Goal: Information Seeking & Learning: Learn about a topic

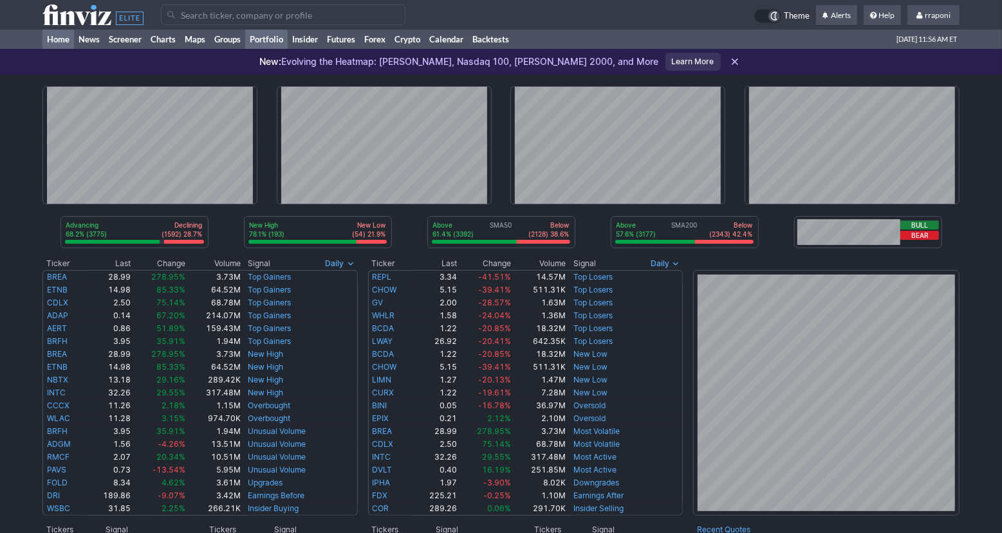
click at [286, 39] on link "Portfolio" at bounding box center [266, 39] width 42 height 19
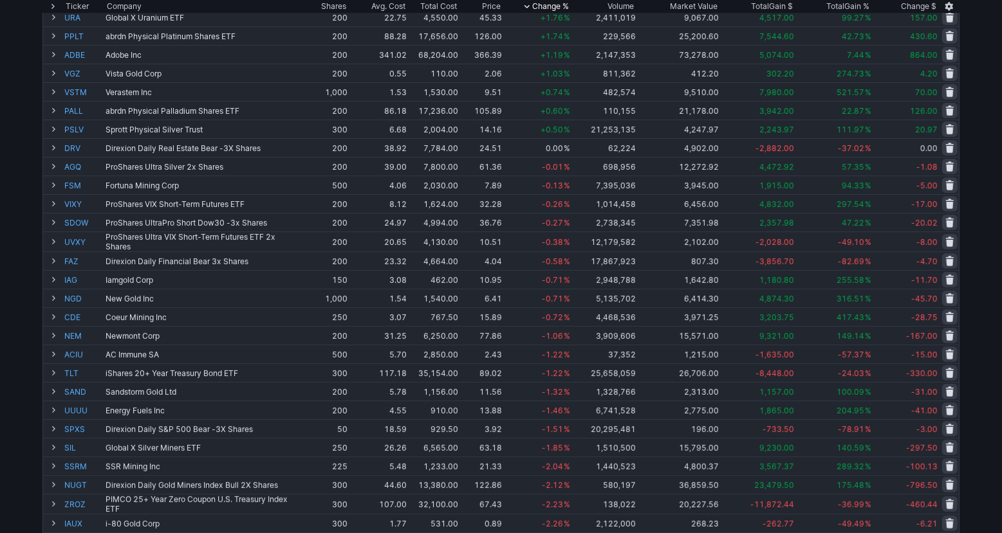
scroll to position [407, 0]
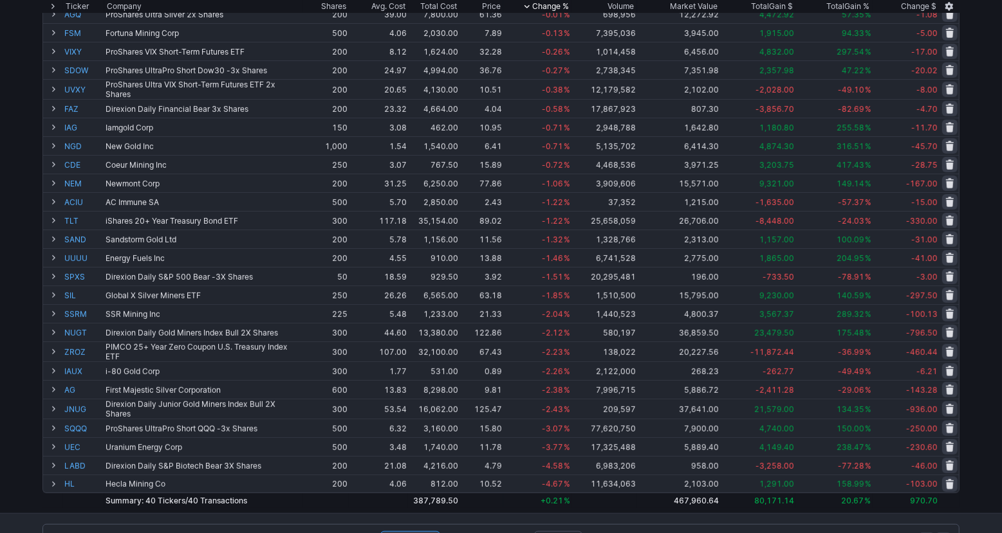
click at [976, 393] on div "Add Tickers View Tickers Trades Ticker Company Shares Avg. Cost Total Cost Pric…" at bounding box center [501, 106] width 1002 height 815
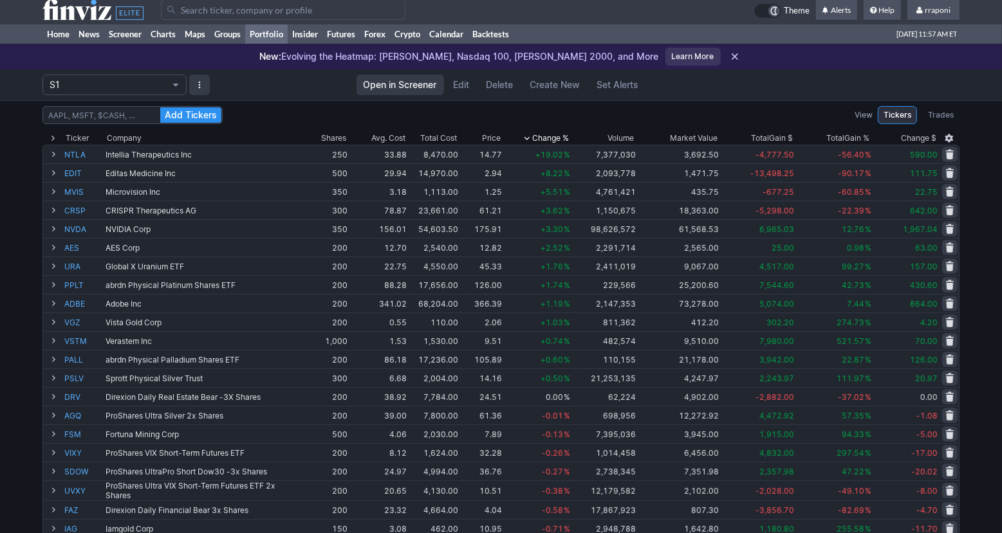
scroll to position [0, 0]
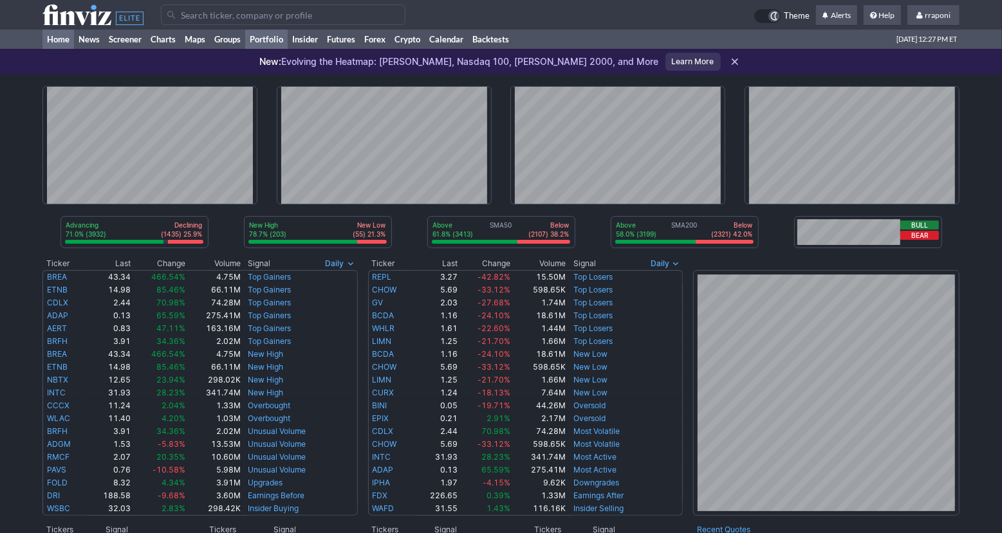
click at [268, 41] on link "Portfolio" at bounding box center [266, 39] width 42 height 19
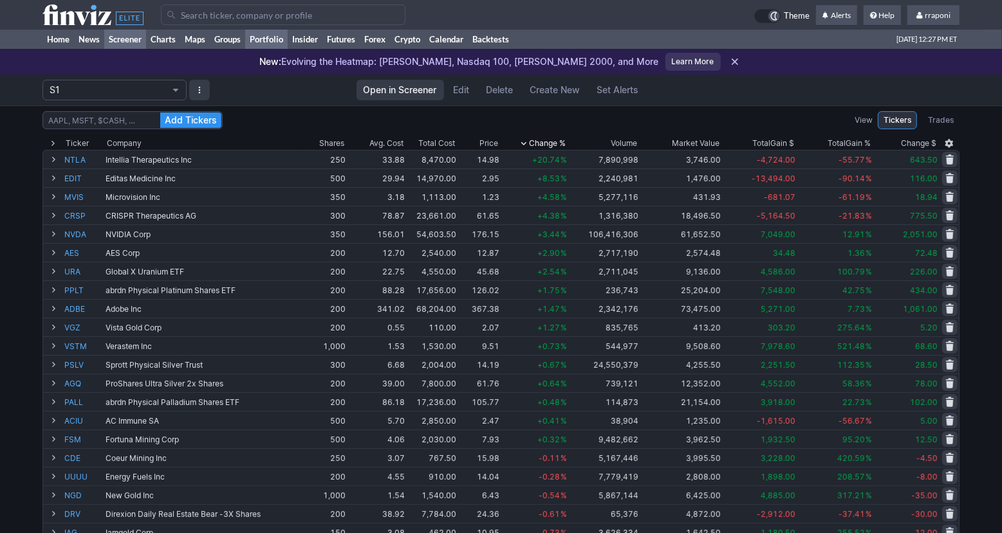
click at [111, 42] on link "Screener" at bounding box center [125, 39] width 42 height 19
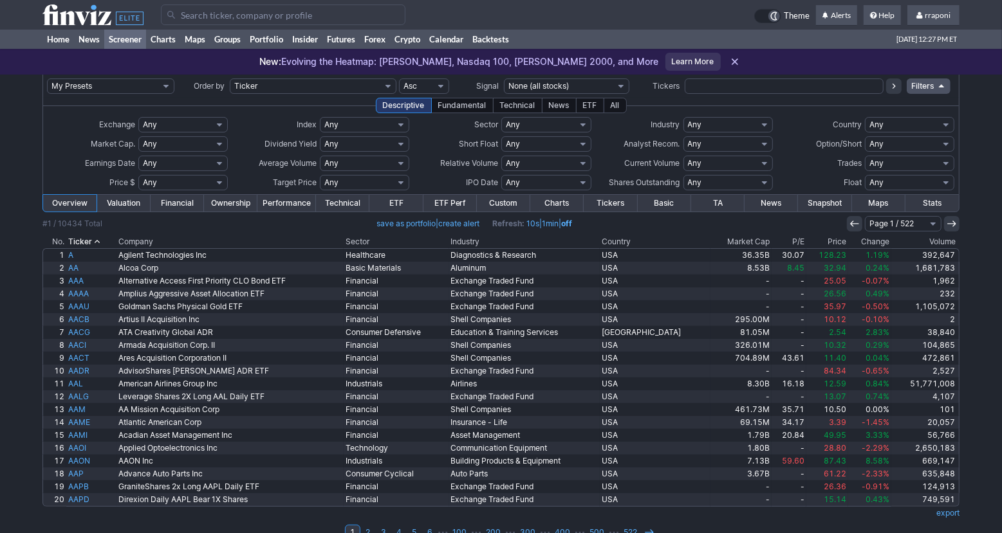
click at [716, 130] on select "Any Stocks only (ex-Funds) Exchange Traded Fund Advertising Agencies Aerospace …" at bounding box center [727, 124] width 89 height 15
select select "copper"
click at [683, 117] on select "Any Stocks only (ex-Funds) Exchange Traded Fund Advertising Agencies Aerospace …" at bounding box center [727, 124] width 89 height 15
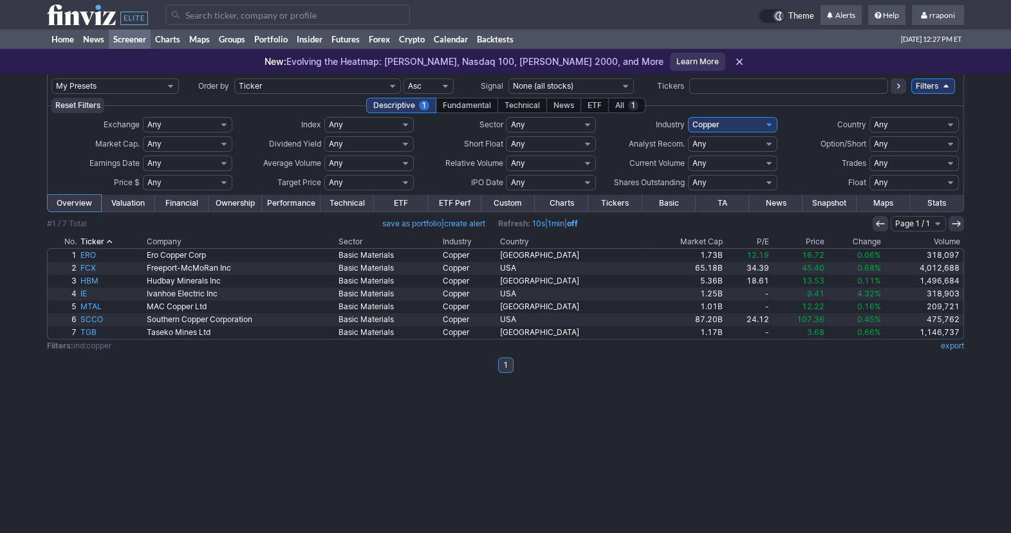
click at [937, 243] on th "Volume" at bounding box center [923, 242] width 81 height 13
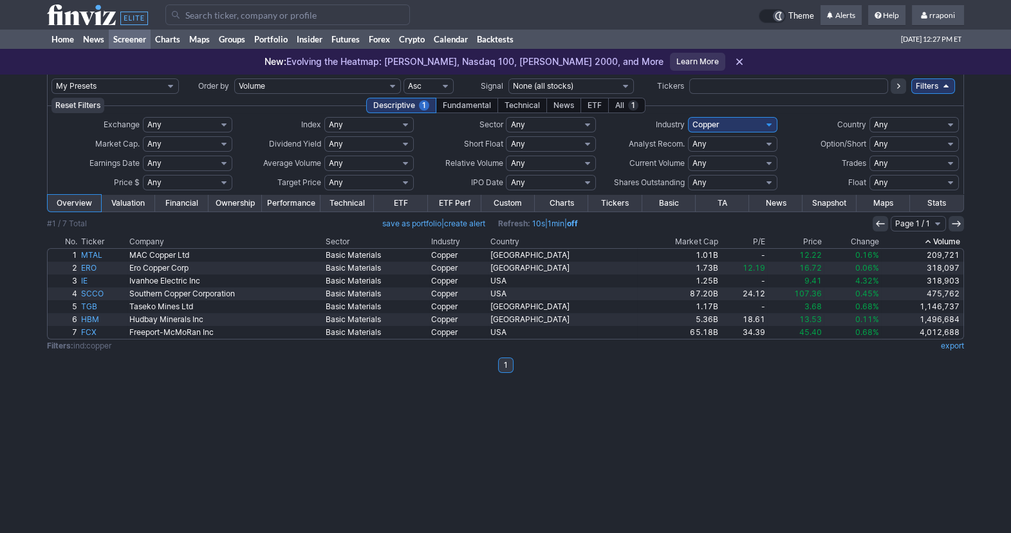
click at [937, 243] on th "Volume" at bounding box center [922, 242] width 83 height 13
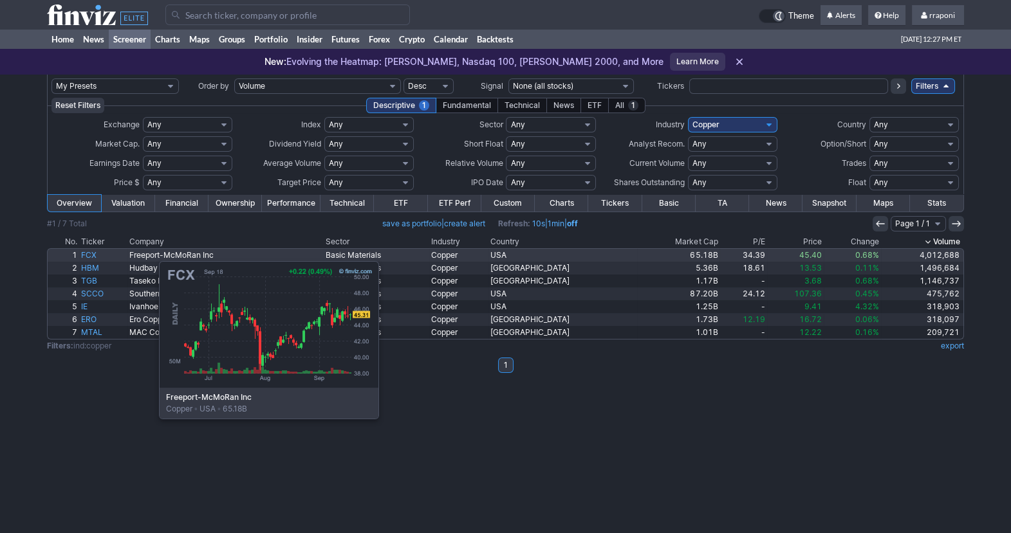
click at [95, 255] on link "FCX" at bounding box center [103, 255] width 48 height 13
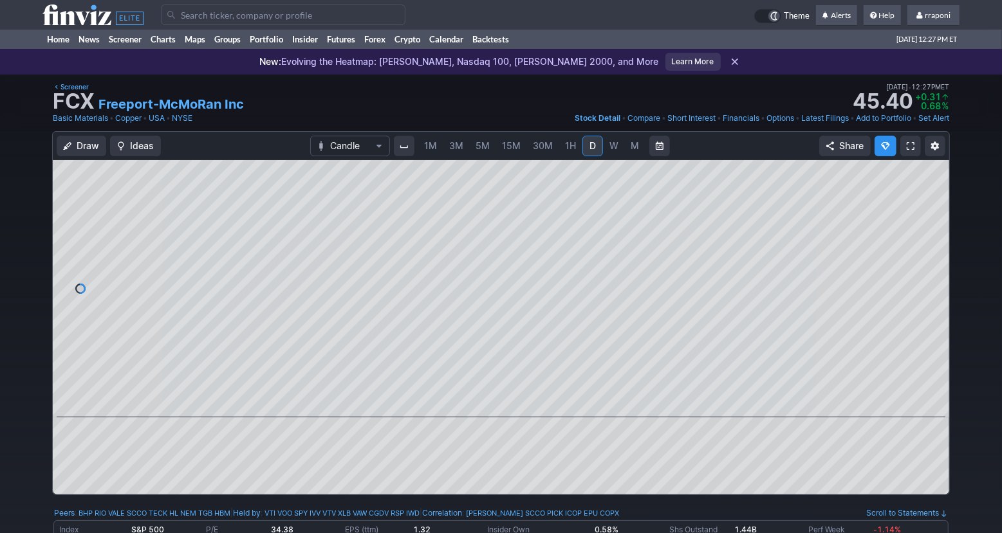
click at [631, 149] on span "M" at bounding box center [635, 145] width 8 height 11
click at [487, 403] on span at bounding box center [489, 399] width 17 height 10
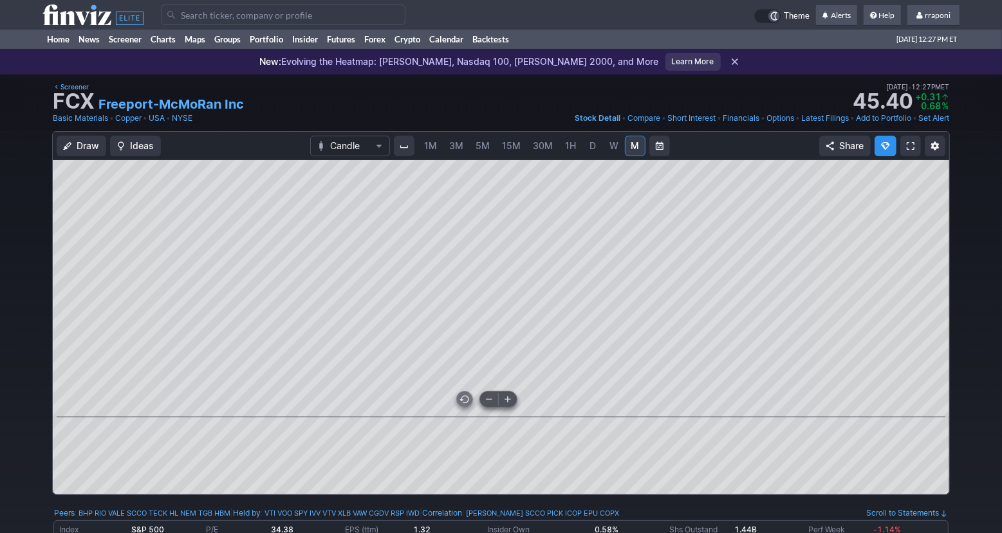
click at [487, 403] on span at bounding box center [489, 399] width 17 height 10
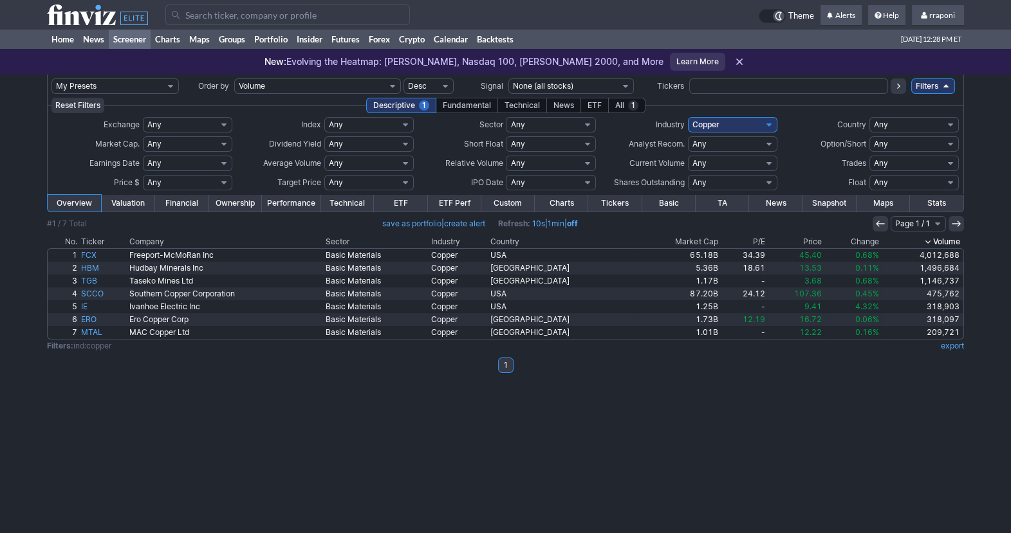
click at [735, 124] on select "Any Stocks only (ex-Funds) Exchange Traded Fund Advertising Agencies Aerospace …" at bounding box center [732, 124] width 89 height 15
select select "gold"
click at [688, 117] on select "Any Stocks only (ex-Funds) Exchange Traded Fund Advertising Agencies Aerospace …" at bounding box center [732, 124] width 89 height 15
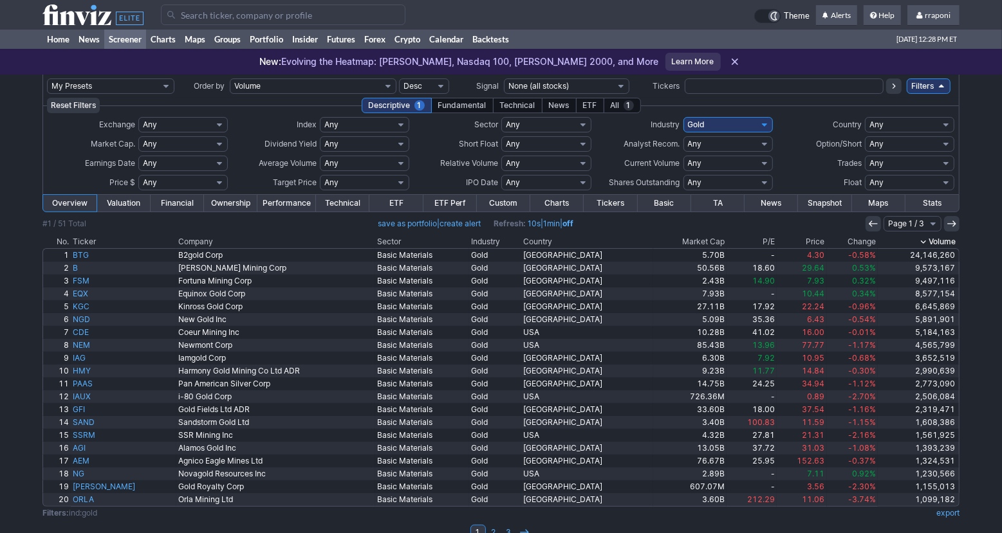
click at [930, 243] on th "Volume" at bounding box center [919, 242] width 82 height 13
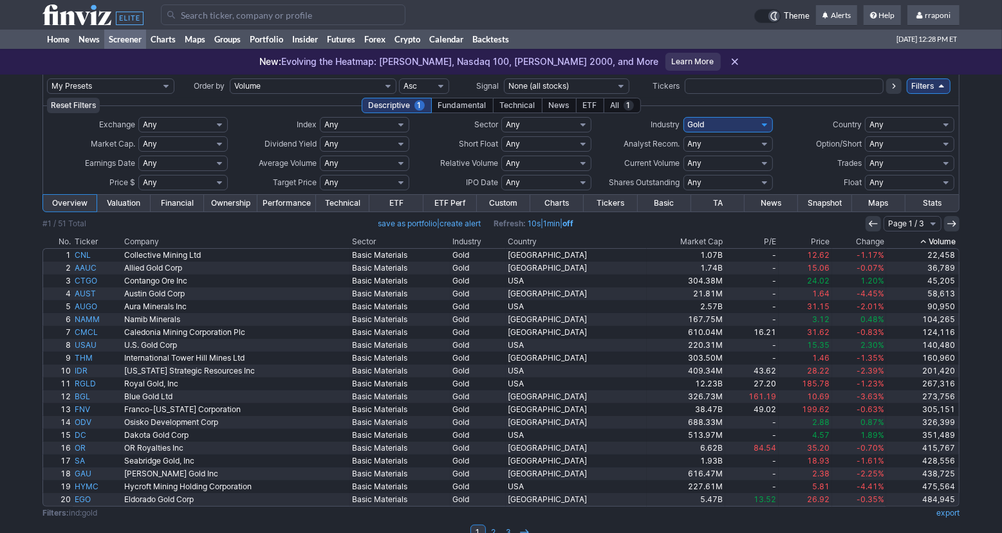
click at [927, 241] on icon at bounding box center [923, 242] width 10 height 10
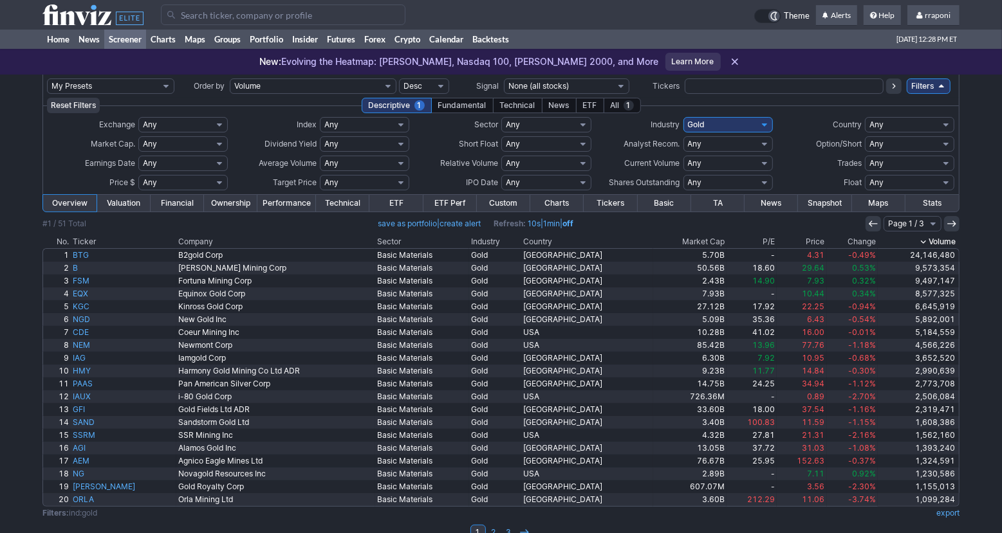
click at [855, 245] on th "Change" at bounding box center [852, 242] width 51 height 13
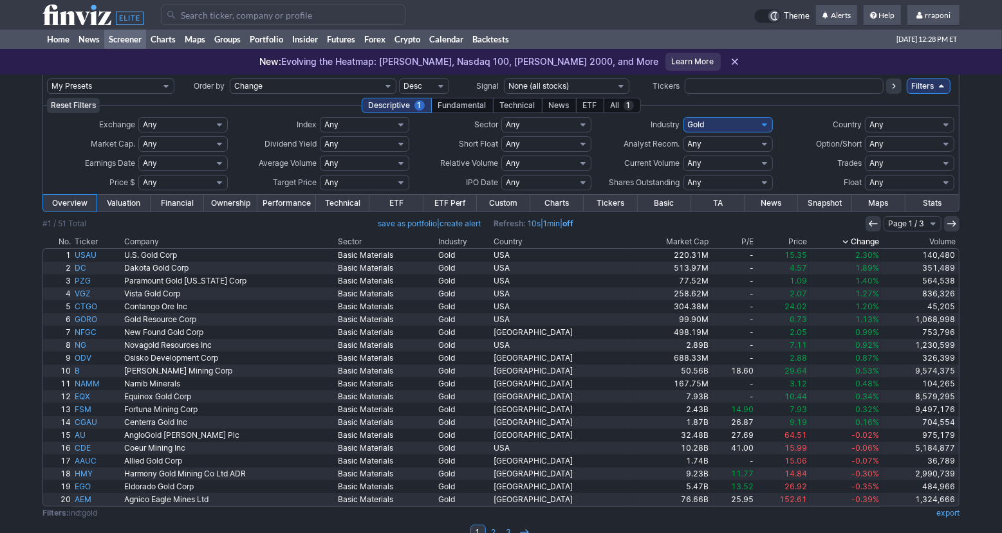
click at [858, 244] on th "Change" at bounding box center [845, 242] width 72 height 13
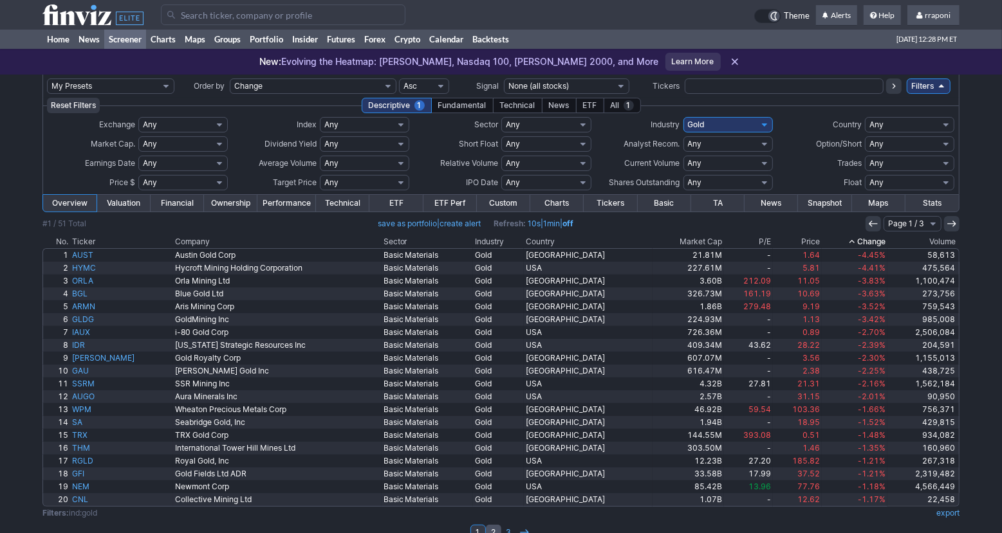
click at [493, 527] on link "2" at bounding box center [493, 532] width 15 height 15
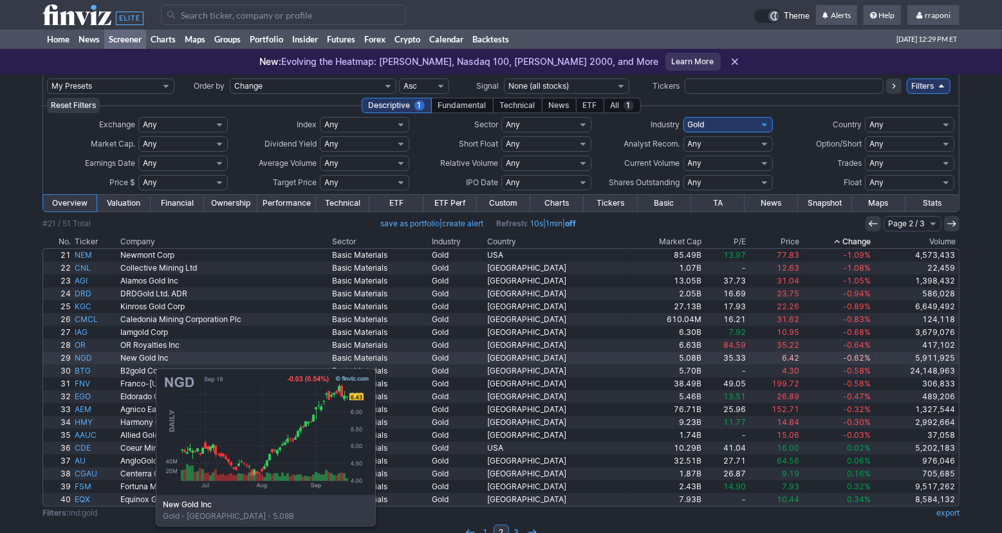
click at [91, 362] on link "NGD" at bounding box center [96, 358] width 46 height 13
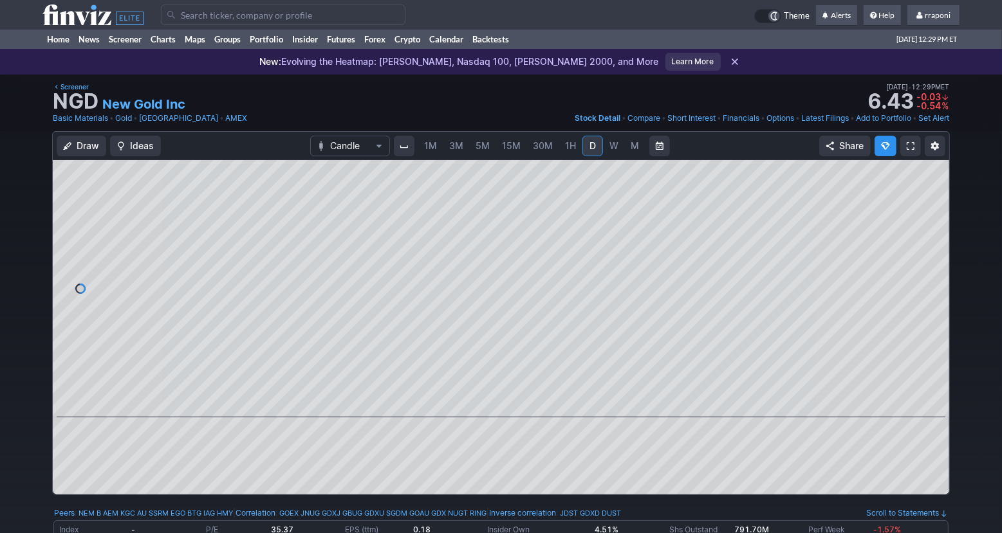
click at [631, 150] on span "M" at bounding box center [635, 145] width 8 height 11
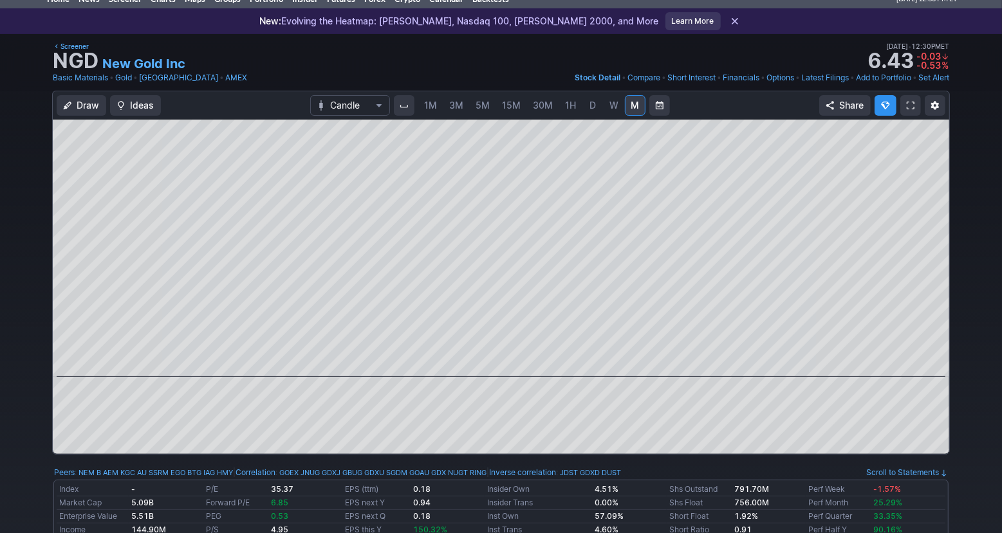
scroll to position [26, 0]
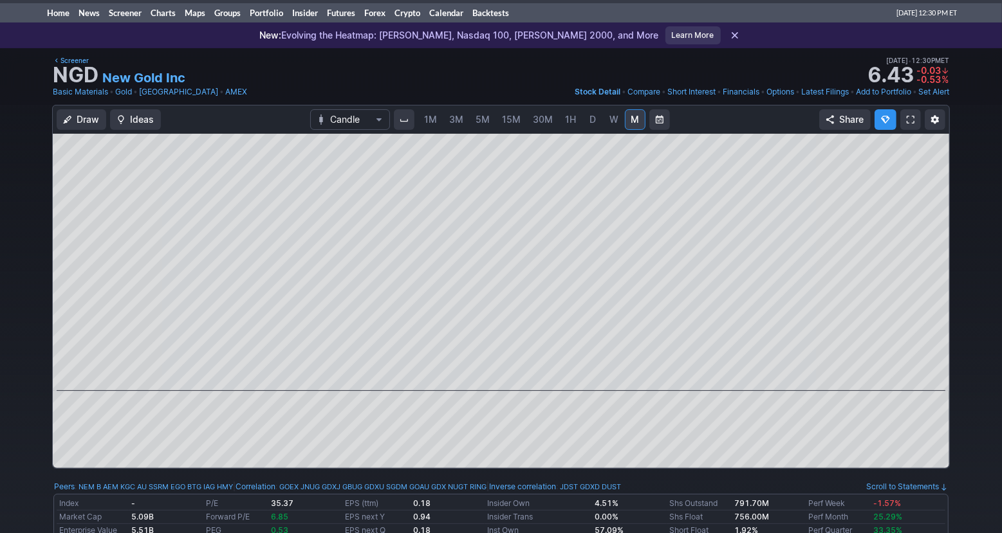
click at [481, 121] on span "5M" at bounding box center [483, 119] width 14 height 11
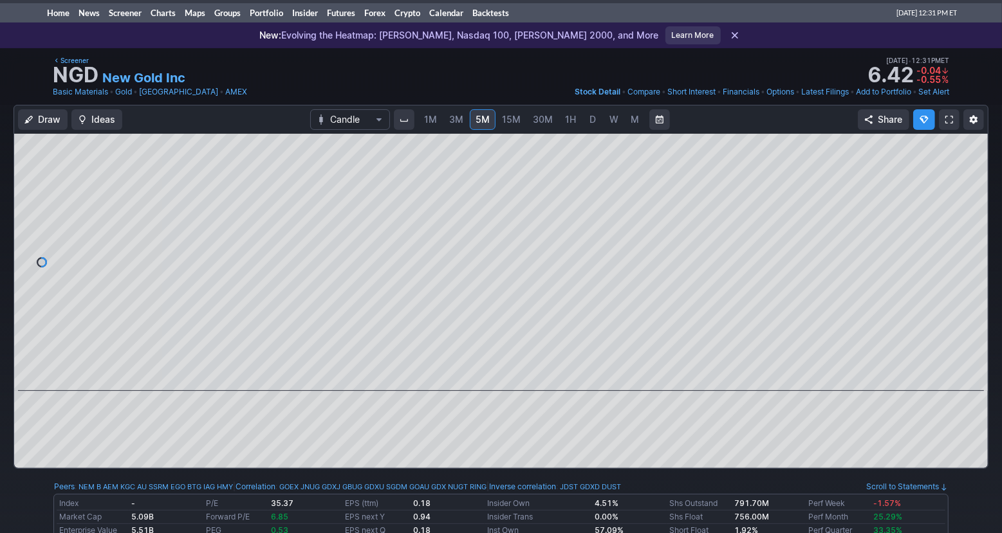
click at [589, 120] on span "D" at bounding box center [592, 119] width 6 height 11
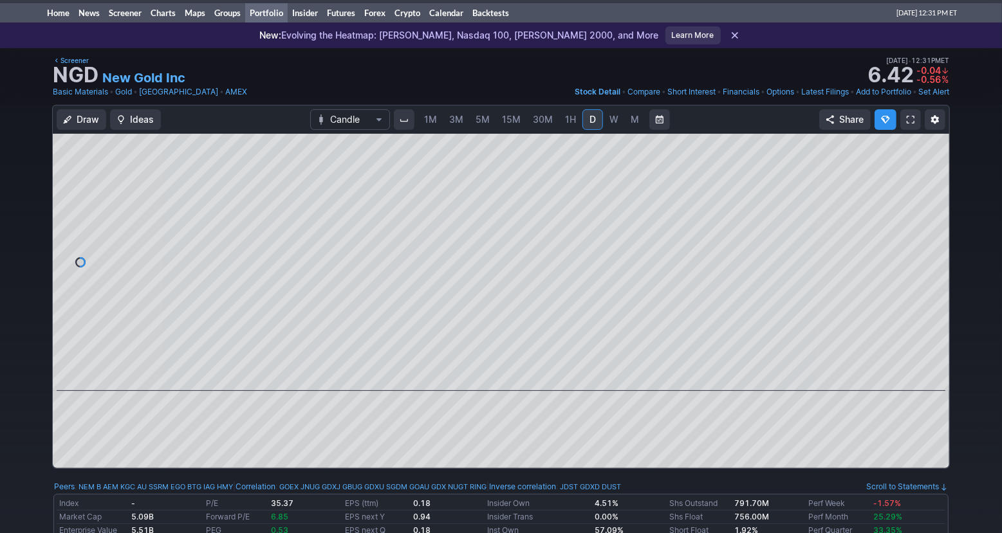
click at [274, 18] on link "Portfolio" at bounding box center [266, 12] width 42 height 19
